Goal: Task Accomplishment & Management: Manage account settings

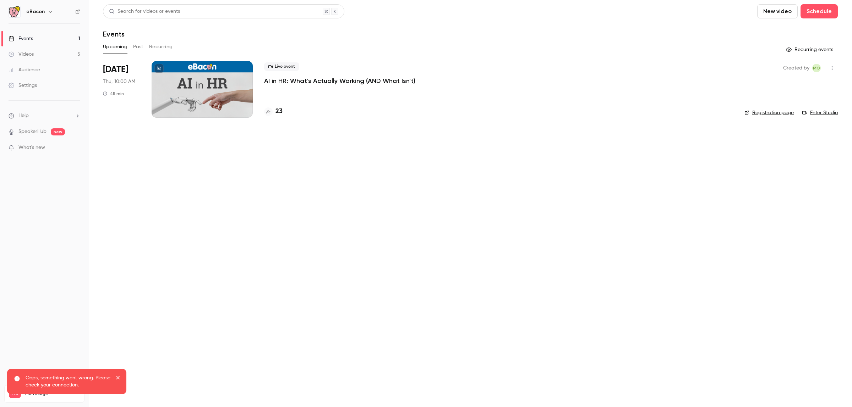
click at [334, 81] on p "AI in HR: What's Actually Working (AND What Isn't)" at bounding box center [339, 81] width 151 height 9
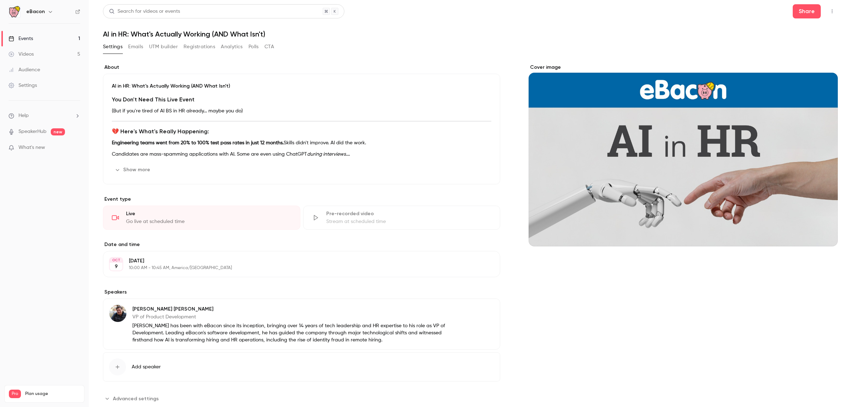
click at [139, 41] on button "Emails" at bounding box center [135, 46] width 15 height 11
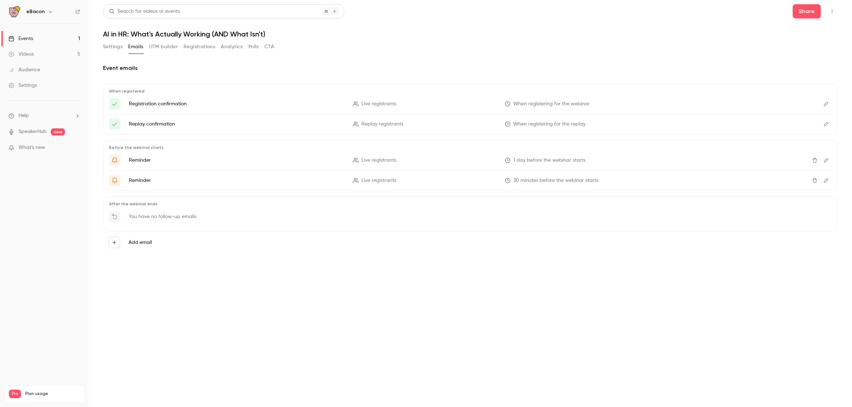
click at [114, 45] on button "Settings" at bounding box center [113, 46] width 20 height 11
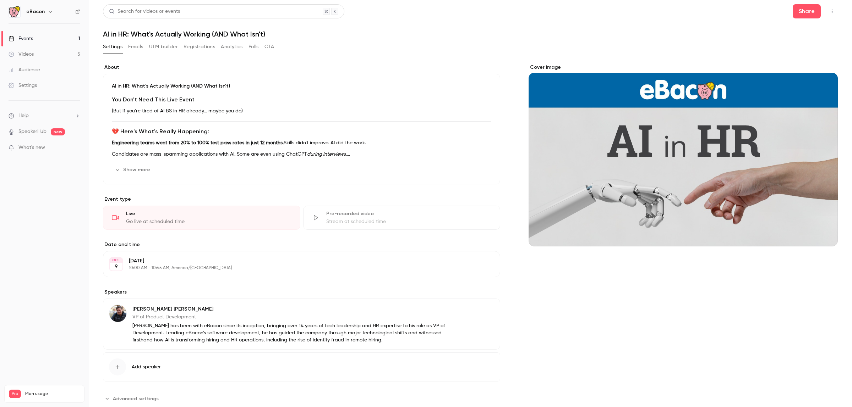
click at [212, 44] on button "Registrations" at bounding box center [200, 46] width 32 height 11
